Goal: Book appointment/travel/reservation

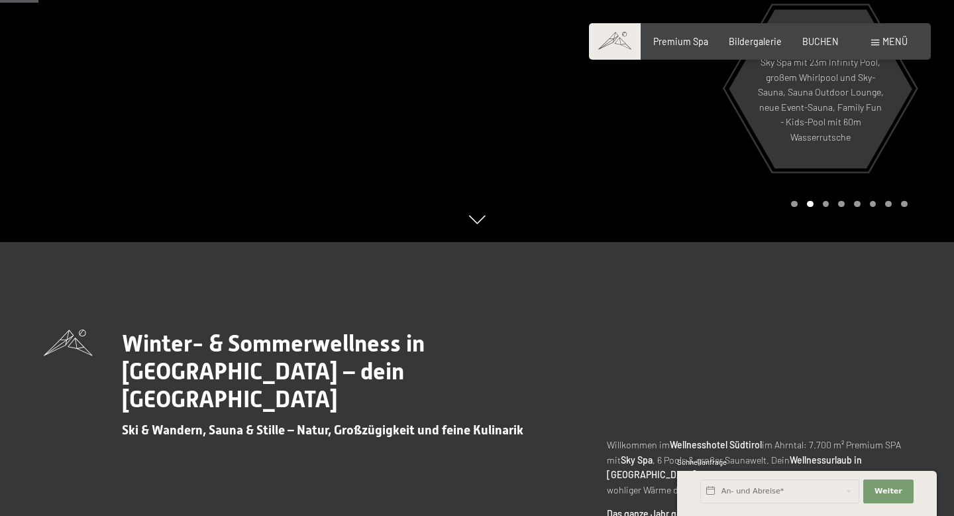
scroll to position [275, 0]
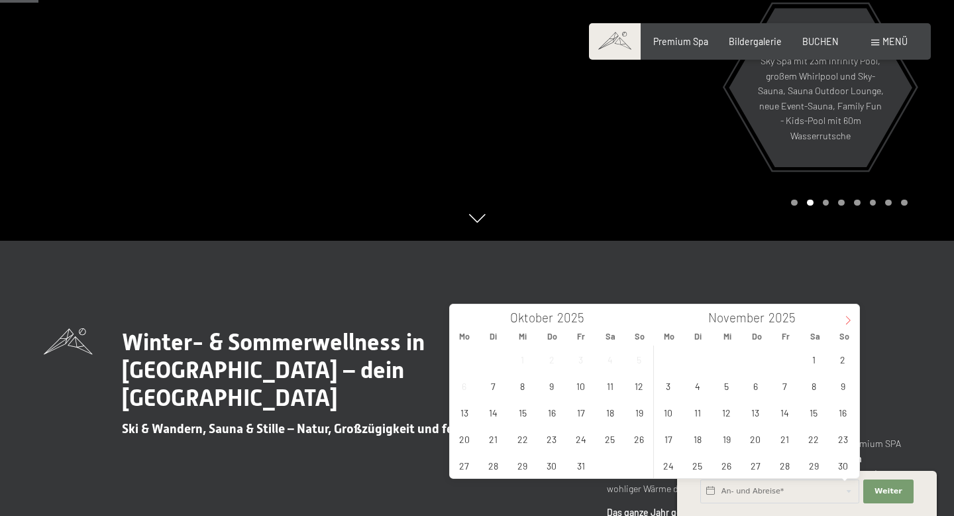
click at [848, 315] on icon at bounding box center [848, 319] width 9 height 9
click at [698, 440] on span "23" at bounding box center [698, 438] width 26 height 26
type input "Di. [DATE]"
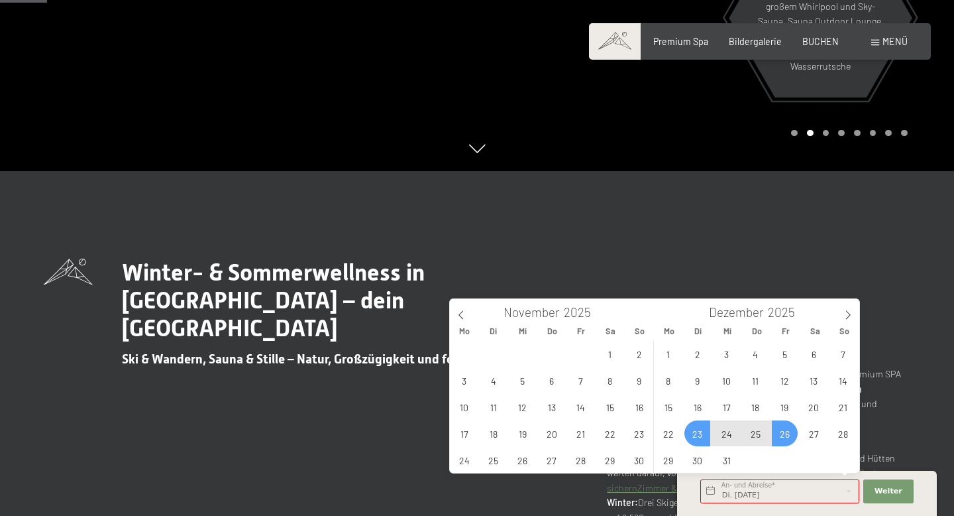
scroll to position [347, 0]
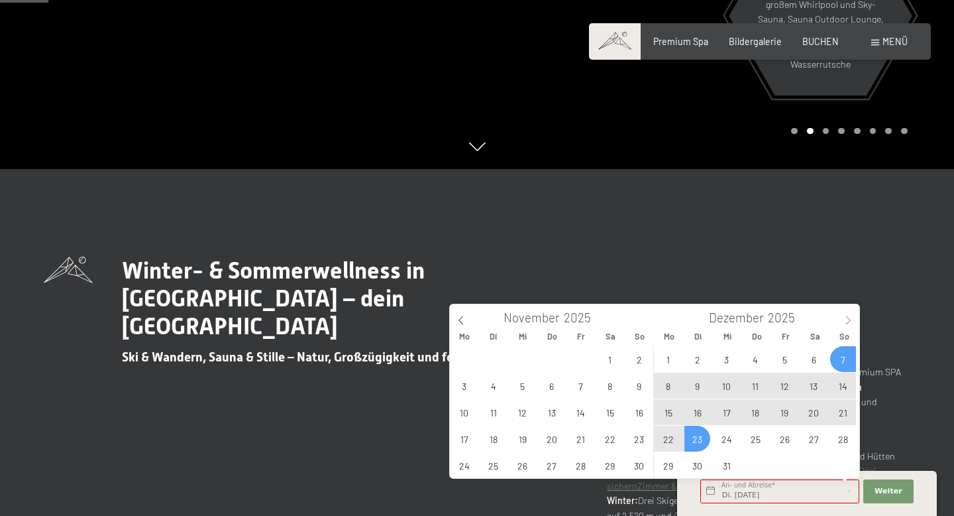
click at [849, 318] on icon at bounding box center [848, 319] width 5 height 9
type input "2026"
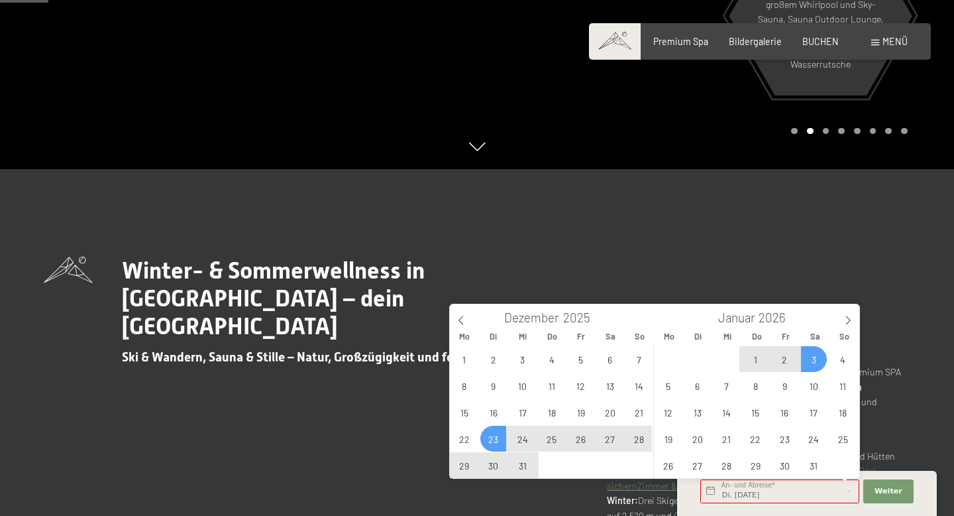
click at [815, 363] on span "3" at bounding box center [814, 359] width 26 height 26
type input "Di. [DATE] - [DATE]"
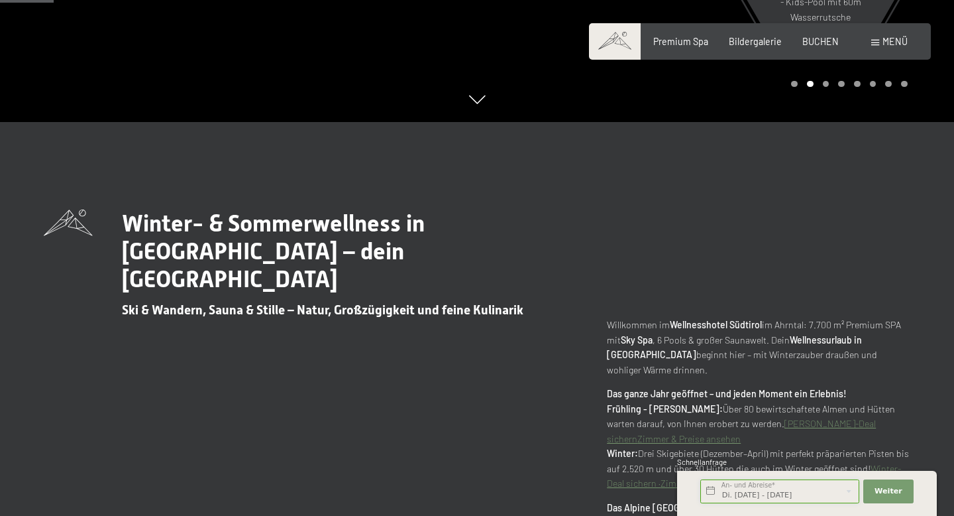
scroll to position [397, 0]
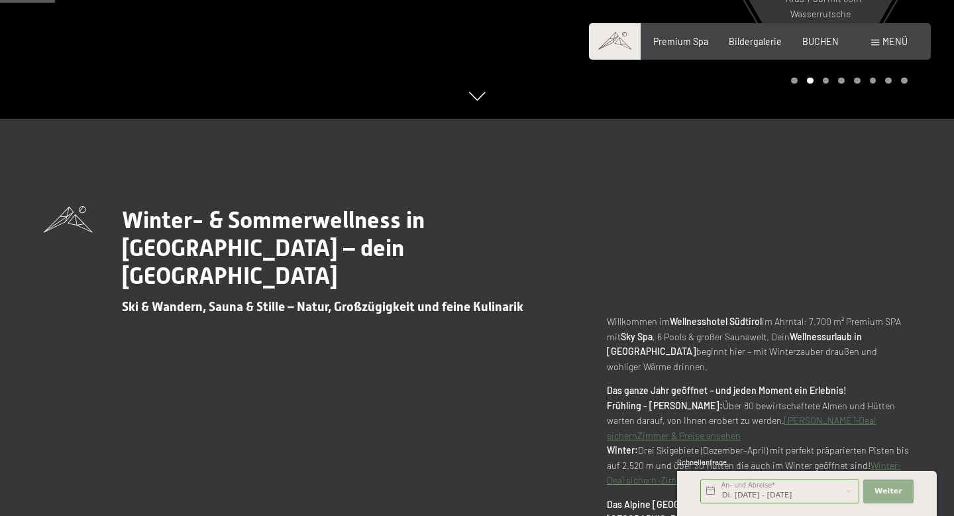
click at [885, 485] on button "Weiter Adressfelder ausblenden" at bounding box center [888, 491] width 50 height 24
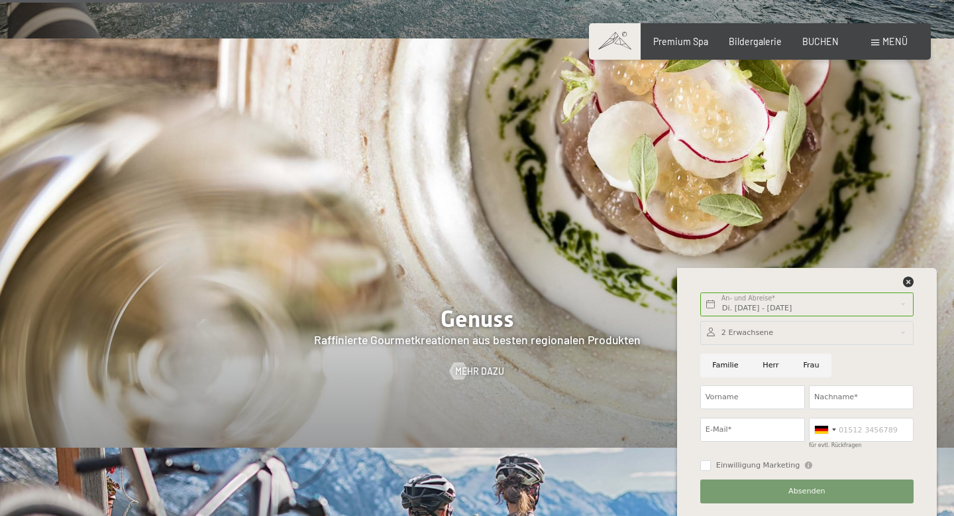
scroll to position [1968, 0]
